Goal: Information Seeking & Learning: Understand process/instructions

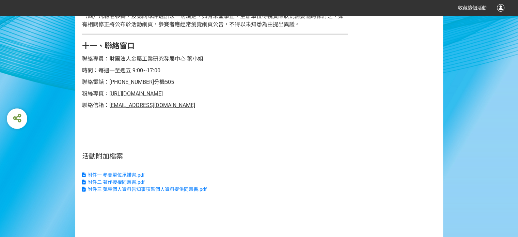
scroll to position [1669, 0]
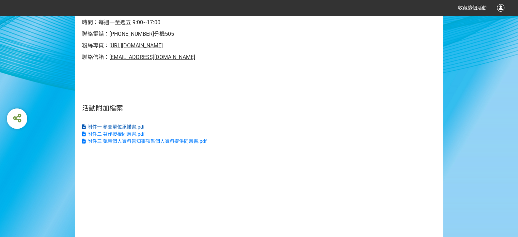
click at [134, 129] on span "附件一 參賽單位承諾書.pdf" at bounding box center [116, 126] width 57 height 5
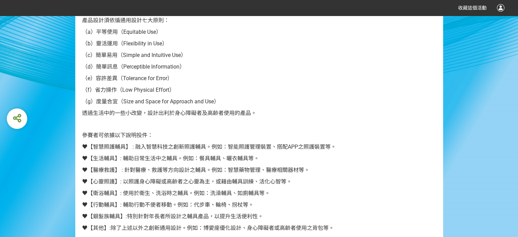
scroll to position [0, 0]
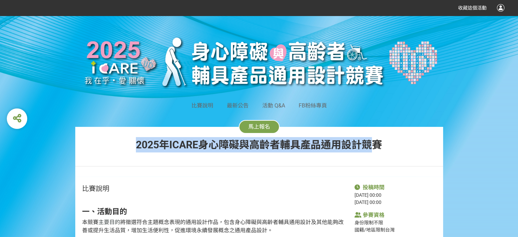
drag, startPoint x: 138, startPoint y: 141, endPoint x: 374, endPoint y: 140, distance: 236.1
click at [374, 140] on span "2025年ICARE身心障礙與高齡者輔具產品通用設計競賽" at bounding box center [259, 145] width 246 height 12
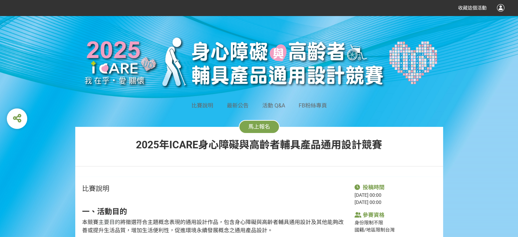
click at [385, 145] on div "2025年ICARE身心障礙與高齡者輔具產品通用設計競賽" at bounding box center [259, 144] width 253 height 15
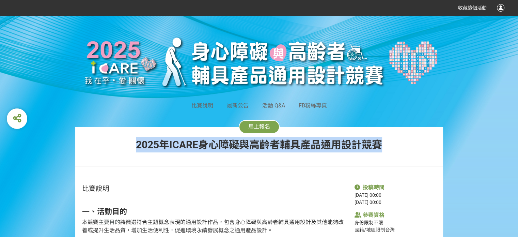
drag, startPoint x: 345, startPoint y: 143, endPoint x: 167, endPoint y: 145, distance: 178.9
click at [146, 143] on div "2025年ICARE身心障礙與高齡者輔具產品通用設計競賽" at bounding box center [259, 144] width 253 height 15
copy span "2025年ICARE身心障礙與高齡者輔具產品通用設計競賽"
click at [205, 151] on div "2025年ICARE身心障礙與高齡者輔具產品通用設計競賽" at bounding box center [259, 144] width 253 height 15
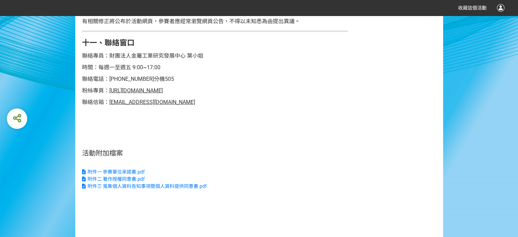
scroll to position [1635, 0]
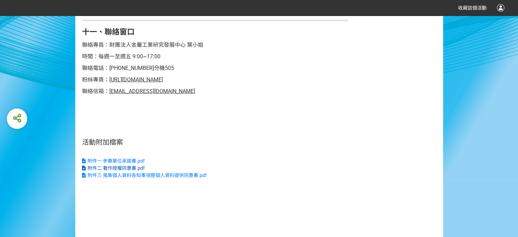
click at [139, 171] on span "附件二 著作授權同意書.pdf" at bounding box center [116, 167] width 57 height 5
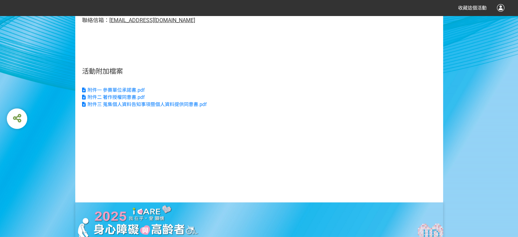
scroll to position [1737, 0]
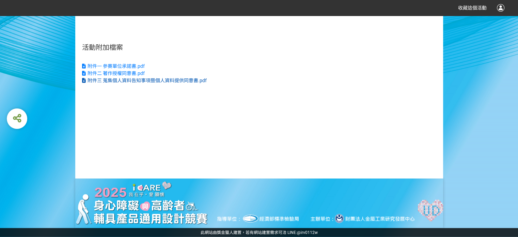
click at [200, 83] on link "附件三 蒐集個人資料告知事項暨個人資料提供同意書.pdf" at bounding box center [215, 80] width 266 height 7
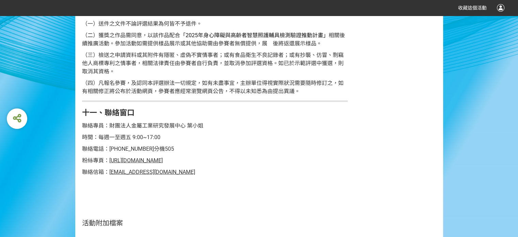
scroll to position [1464, 0]
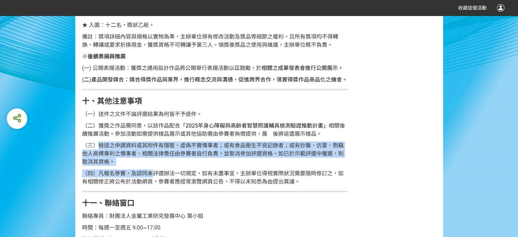
drag, startPoint x: 98, startPoint y: 150, endPoint x: 154, endPoint y: 180, distance: 62.9
click at [154, 180] on span "（四）凡報名參賽，及認同本評選辦法一切規定，如有未盡事宜，主辦單位得視實際狀況需要隨時修訂之，如有相關修正將公布於活動網頁，參賽者應經常瀏覽網頁公告，不得以未…" at bounding box center [213, 177] width 262 height 15
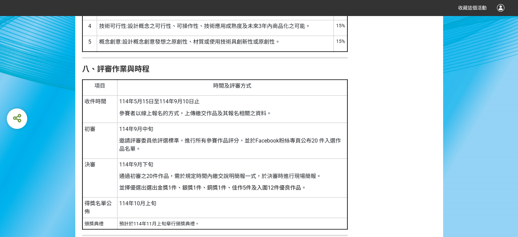
scroll to position [1192, 0]
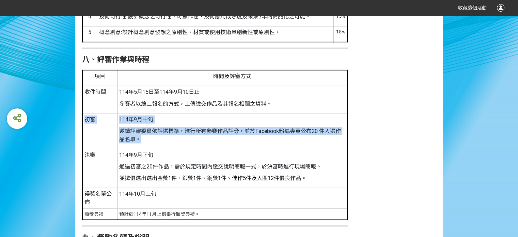
drag, startPoint x: 87, startPoint y: 117, endPoint x: 150, endPoint y: 138, distance: 66.4
click at [150, 138] on tr "初審 [DATE]中旬 邀請評審委員依評選標準，進行所有參賽作品評分，並於Facebook粉絲專頁公布20 件入選作品名單。" at bounding box center [214, 130] width 265 height 35
copy tr "初審 [DATE]中旬 邀請評審委員依評選標準，進行所有參賽作品評分，並於Facebook粉絲專頁公布20 件入選作品名單。"
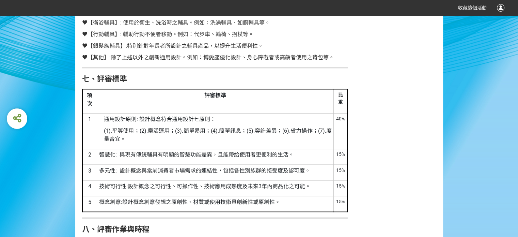
scroll to position [1124, 0]
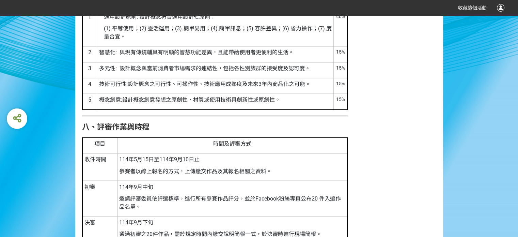
click at [211, 172] on span "參賽者以線上報名的方式，上傳繳交作品及其報名相關之資料。" at bounding box center [195, 171] width 153 height 6
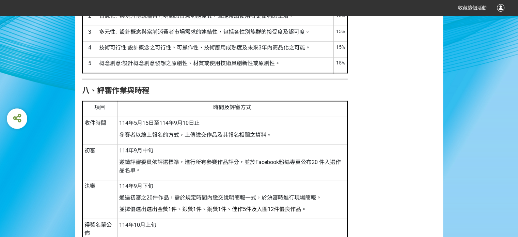
scroll to position [1192, 0]
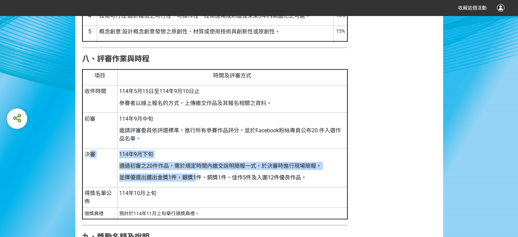
drag, startPoint x: 87, startPoint y: 153, endPoint x: 196, endPoint y: 177, distance: 111.7
click at [196, 177] on tr "決審 [DATE]下旬 通過初審之20件作品，需於規定時間內繳交說明簡報一式，於決審時進行現場簡報。 並擇優選出 選出金獎1件、銀獎1件、銅獎1件、佳作5件及…" at bounding box center [214, 167] width 265 height 39
drag, startPoint x: 180, startPoint y: 171, endPoint x: 109, endPoint y: 167, distance: 71.0
click at [180, 171] on td "[DATE]下旬 通過初審之20件作品，需於規定時間內繳交說明簡報一式，於決審時進行現場簡報。 並擇優選出 選出金獎1件、銀獎1件、銅獎1件、佳作5件及入圍1…" at bounding box center [232, 167] width 230 height 39
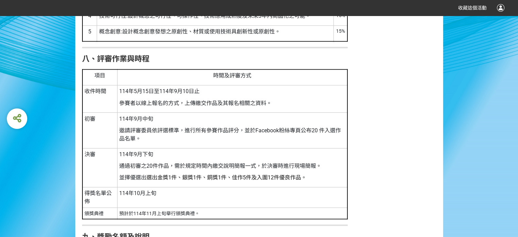
click at [87, 156] on span "決審" at bounding box center [89, 154] width 11 height 6
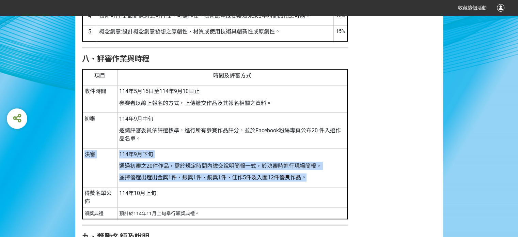
drag, startPoint x: 84, startPoint y: 154, endPoint x: 307, endPoint y: 178, distance: 223.8
click at [307, 178] on tr "決審 [DATE]下旬 通過初審之20件作品，需於規定時間內繳交說明簡報一式，於決審時進行現場簡報。 並擇優選出 選出金獎1件、銀獎1件、銅獎1件、佳作5件及…" at bounding box center [214, 167] width 265 height 39
copy tr "決審 [DATE]下旬 通過初審之20件作品，需於規定時間內繳交說明簡報一式，於決審時進行現場簡報。 並擇優選出 選出金獎1件、銀獎1件、銅獎1件、佳作5件及…"
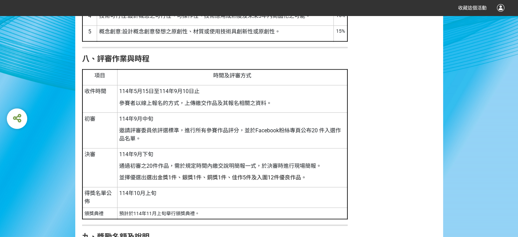
click at [117, 191] on td "114年10月上旬" at bounding box center [232, 197] width 230 height 20
drag, startPoint x: 87, startPoint y: 190, endPoint x: 167, endPoint y: 192, distance: 80.1
click at [167, 192] on tr "得獎名單公佈 [DATE]上旬" at bounding box center [214, 197] width 265 height 20
copy tr "得獎名單公佈 [DATE]上旬"
click at [150, 99] on span "參賽者以線上報名的方式，上傳繳交作品及其報名相關之資料。" at bounding box center [195, 102] width 153 height 6
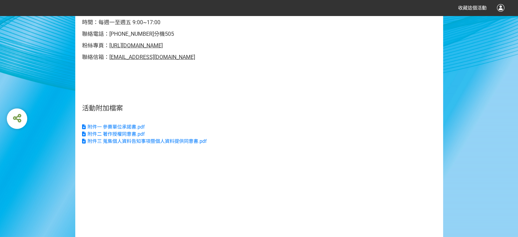
scroll to position [1567, 0]
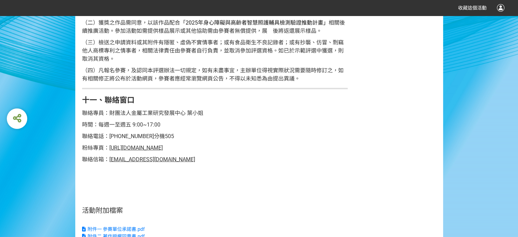
drag, startPoint x: 223, startPoint y: 152, endPoint x: 107, endPoint y: 153, distance: 116.5
click at [107, 152] on p "粉絲專頁： [URL][DOMAIN_NAME]" at bounding box center [215, 148] width 266 height 8
copy span "[URL][DOMAIN_NAME]"
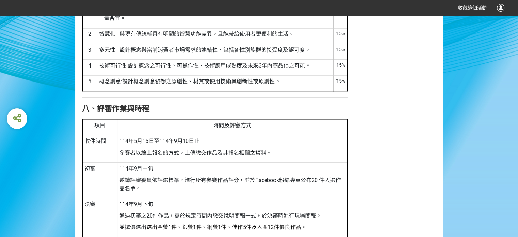
scroll to position [1158, 0]
